Goal: Information Seeking & Learning: Learn about a topic

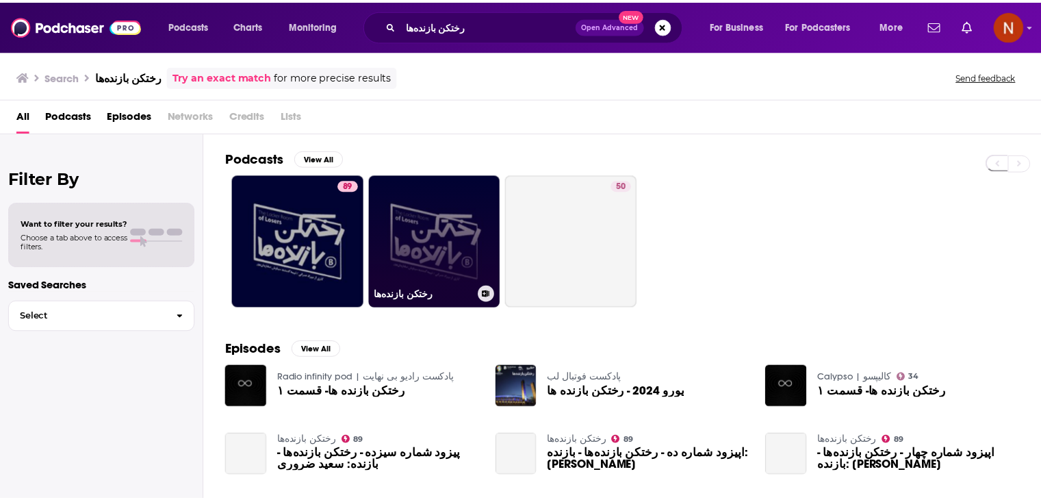
scroll to position [71, 0]
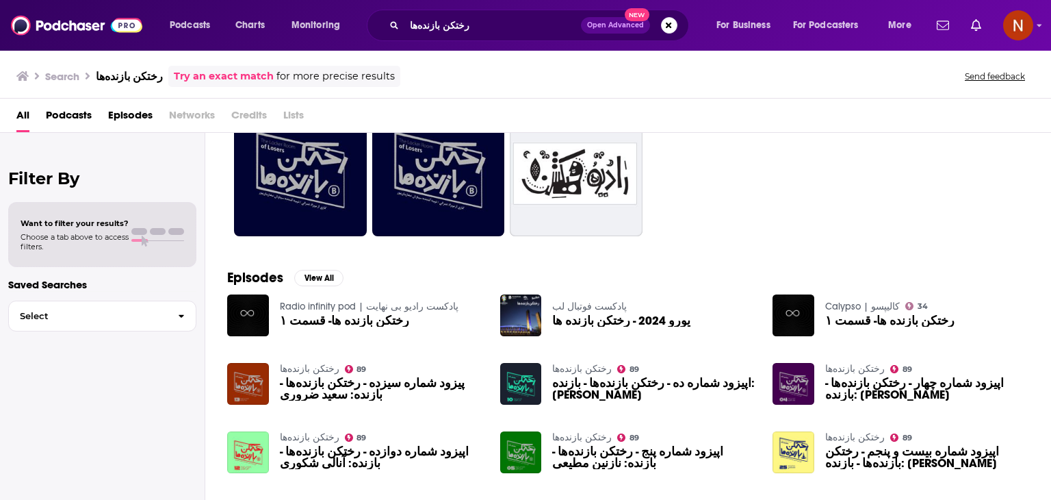
click at [307, 368] on link "رختکن بازنده‌ها" at bounding box center [310, 369] width 60 height 12
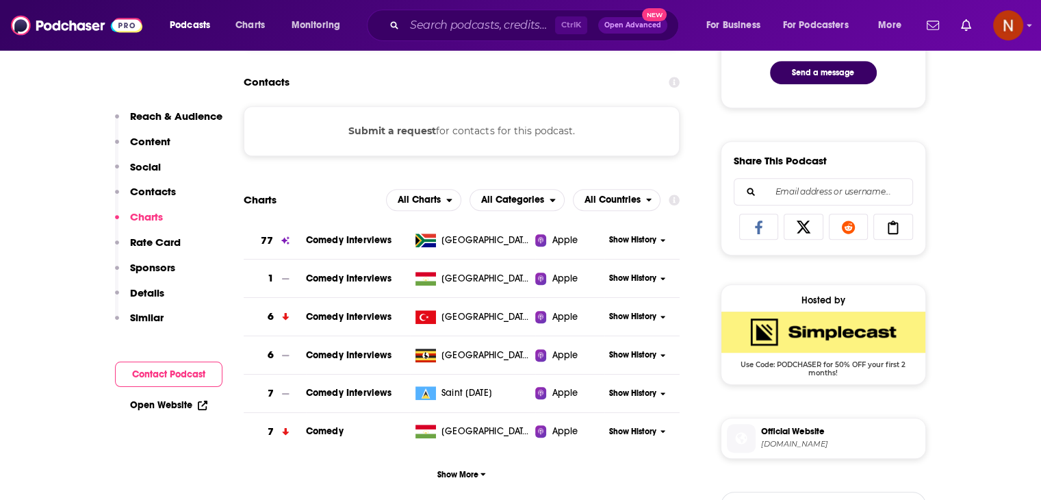
scroll to position [769, 0]
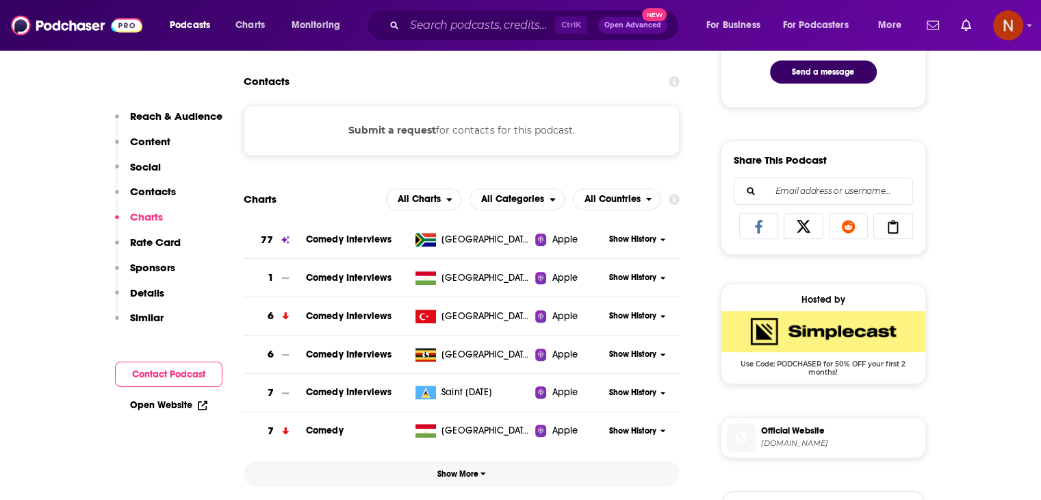
click at [463, 472] on span "Show More" at bounding box center [461, 474] width 49 height 10
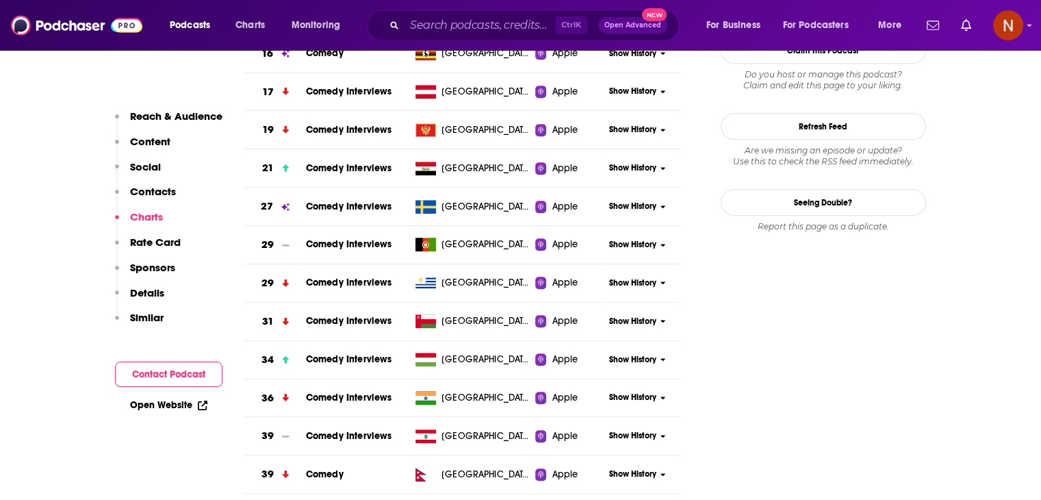
scroll to position [1483, 0]
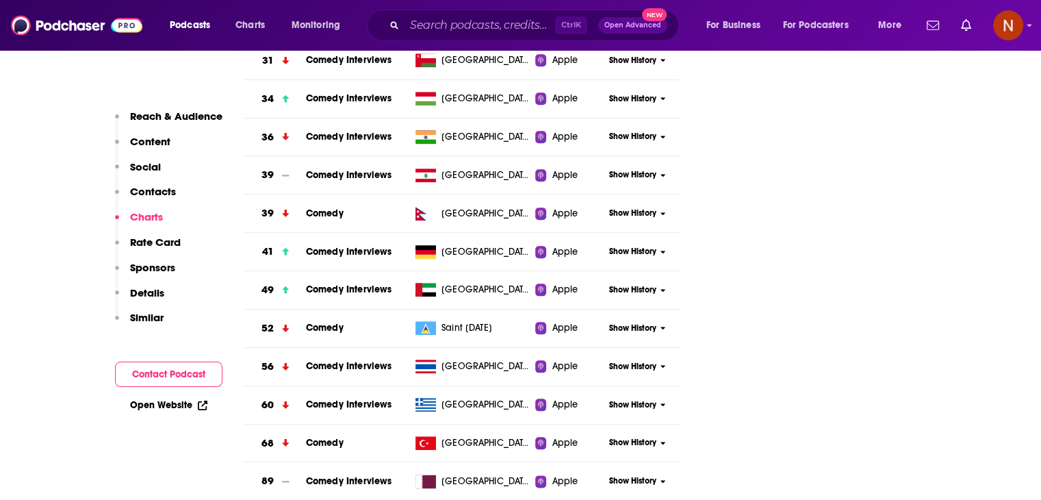
click at [632, 255] on span "Show History" at bounding box center [632, 252] width 47 height 12
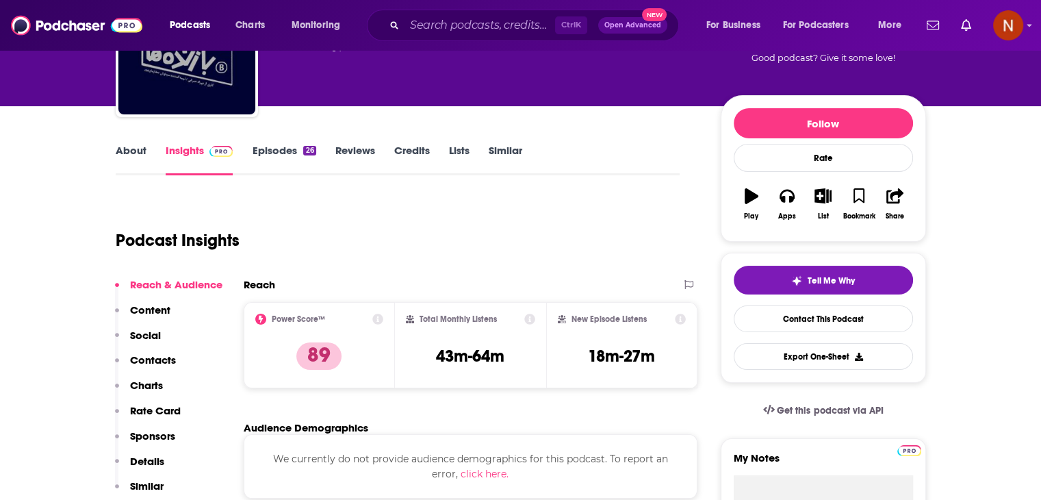
scroll to position [101, 0]
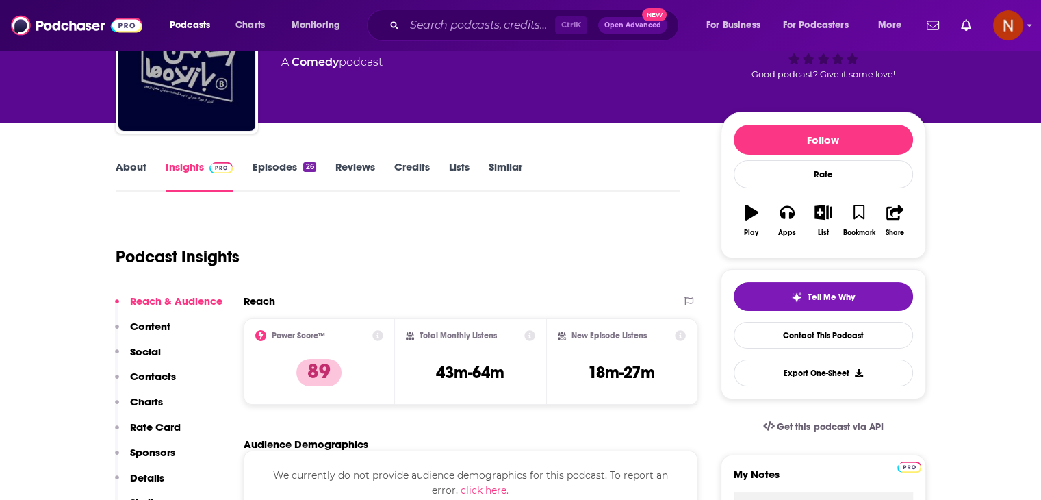
click at [895, 11] on div "Podcasts Charts Monitoring Ctrl K Open Advanced New For Business For Podcasters…" at bounding box center [537, 25] width 754 height 31
